Goal: Task Accomplishment & Management: Use online tool/utility

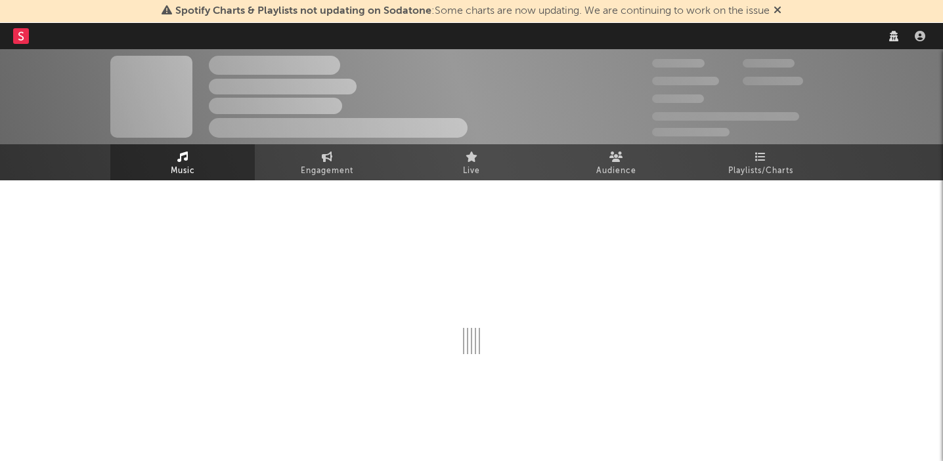
select select "recorded_music"
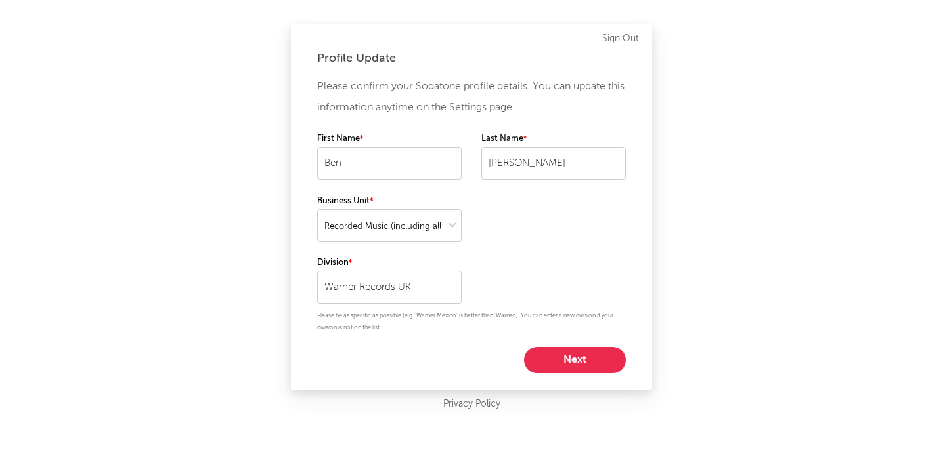
click at [577, 359] on button "Next" at bounding box center [575, 360] width 102 height 26
select select "manager"
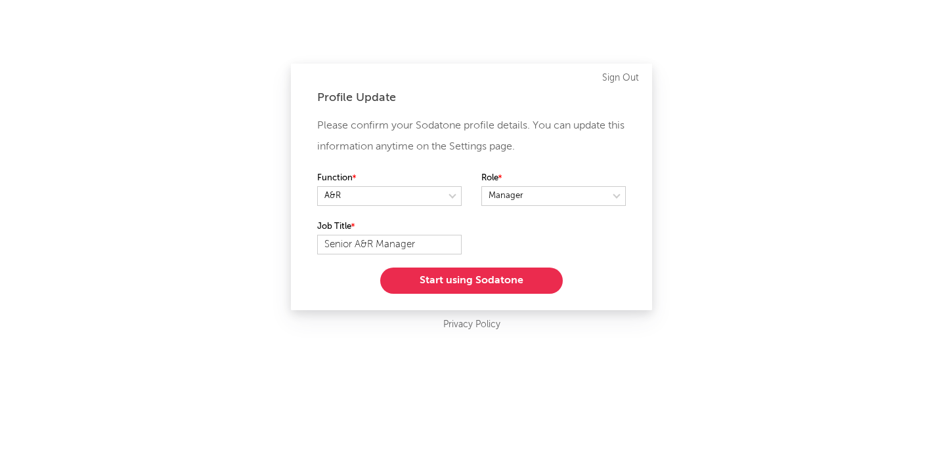
click at [469, 278] on button "Start using Sodatone" at bounding box center [471, 281] width 182 height 26
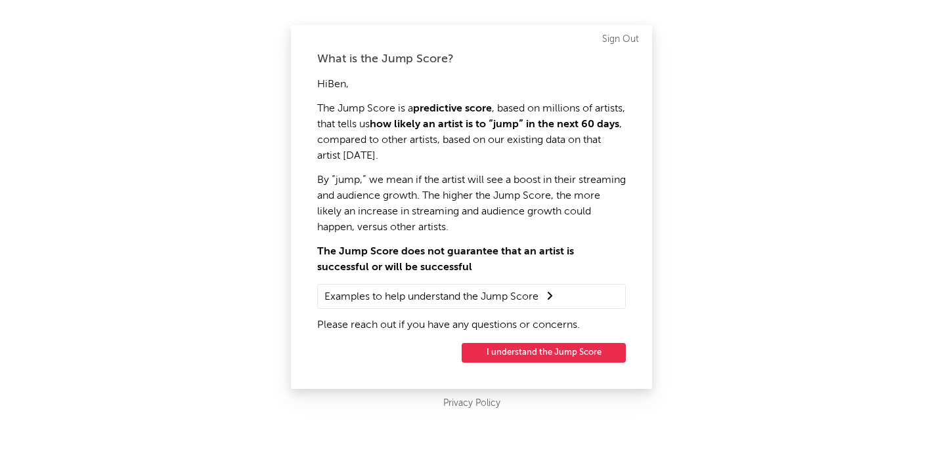
click at [554, 353] on button "I understand the Jump Score" at bounding box center [543, 353] width 164 height 20
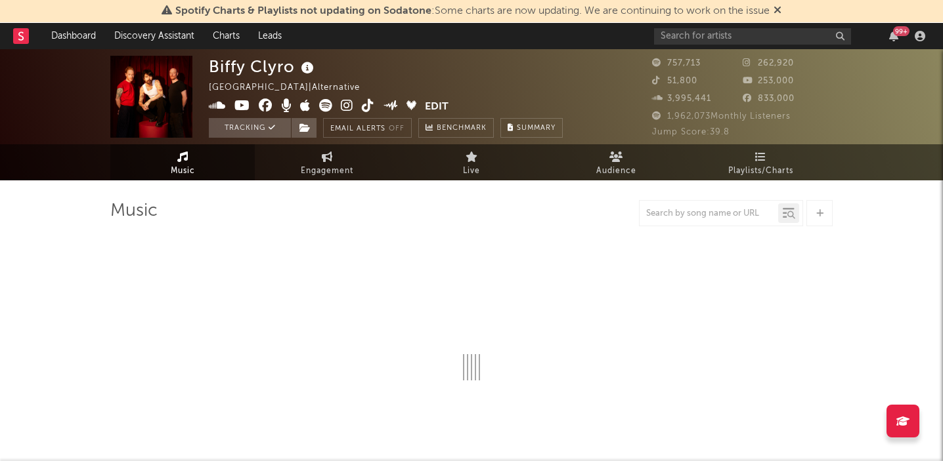
select select "6m"
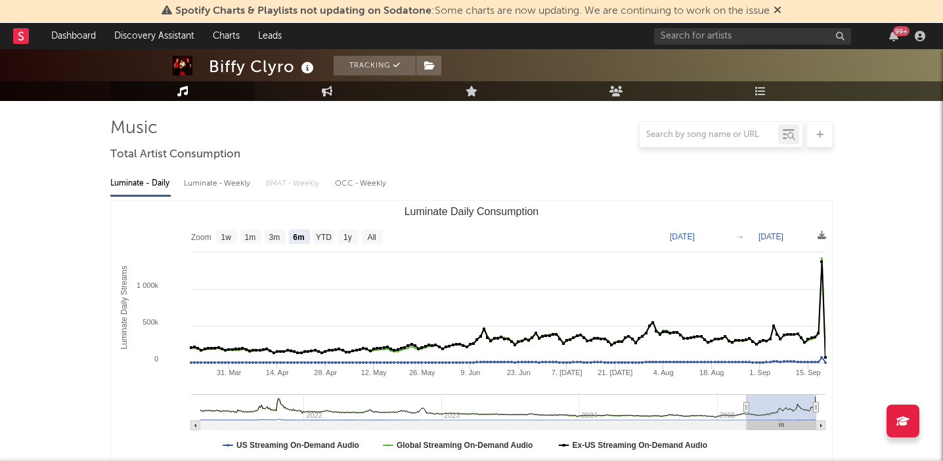
scroll to position [85, 0]
